Goal: Information Seeking & Learning: Learn about a topic

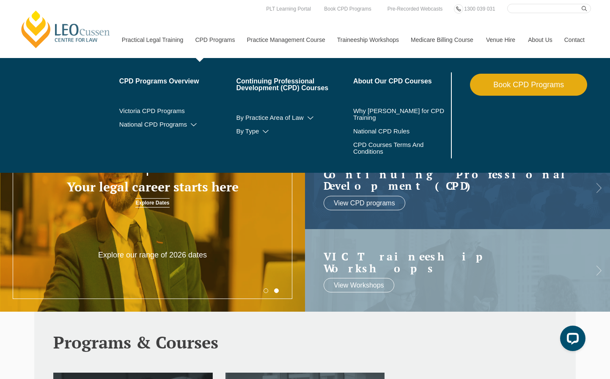
click at [190, 41] on link "CPD Programs" at bounding box center [215, 40] width 52 height 36
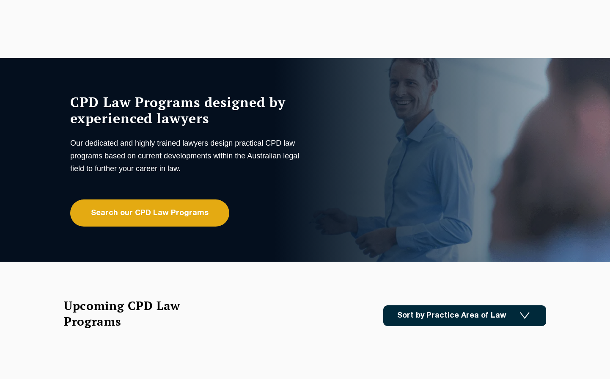
click at [158, 217] on link "Search our CPD Law Programs" at bounding box center [149, 212] width 159 height 27
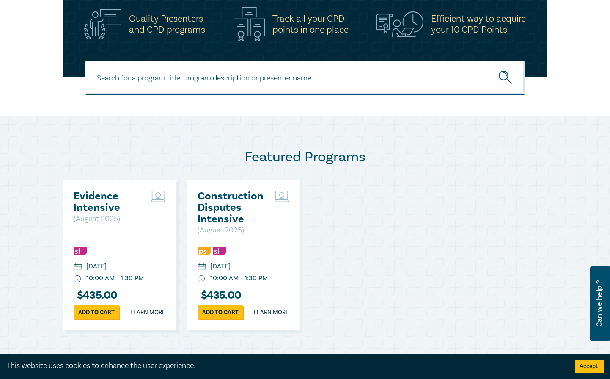
scroll to position [471, 0]
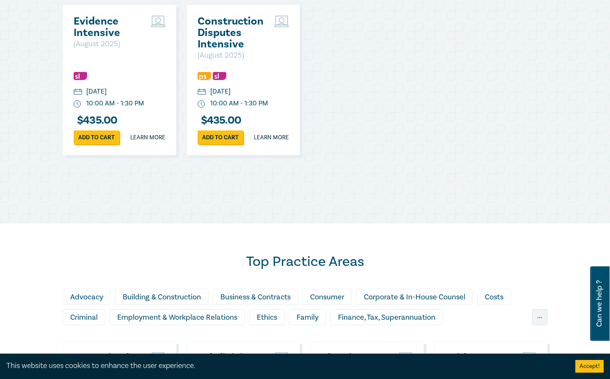
click at [218, 30] on h2 "Construction Disputes Intensive" at bounding box center [234, 33] width 73 height 34
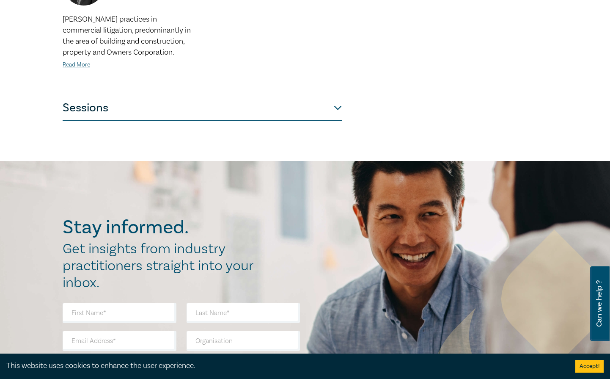
scroll to position [445, 0]
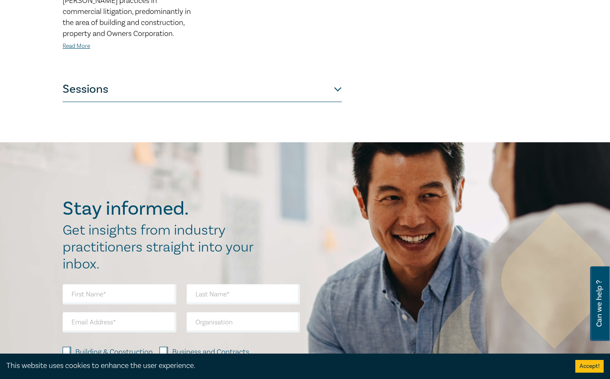
click at [336, 80] on button "Sessions" at bounding box center [202, 89] width 279 height 25
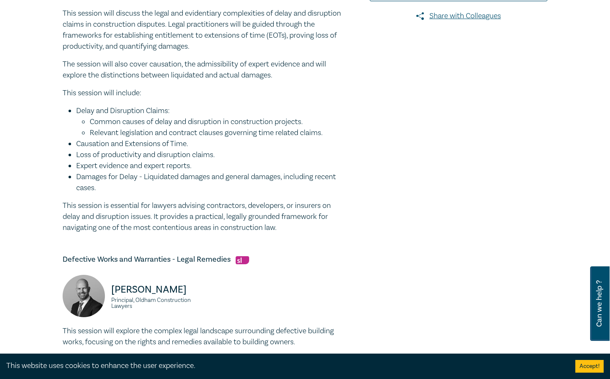
scroll to position [146, 0]
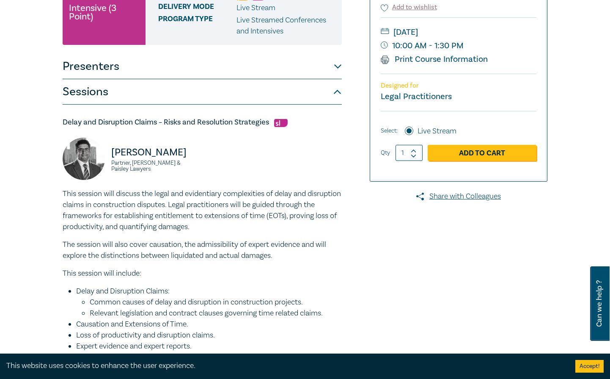
click at [427, 100] on small "Legal Practitioners" at bounding box center [416, 96] width 71 height 11
